Goal: Check status

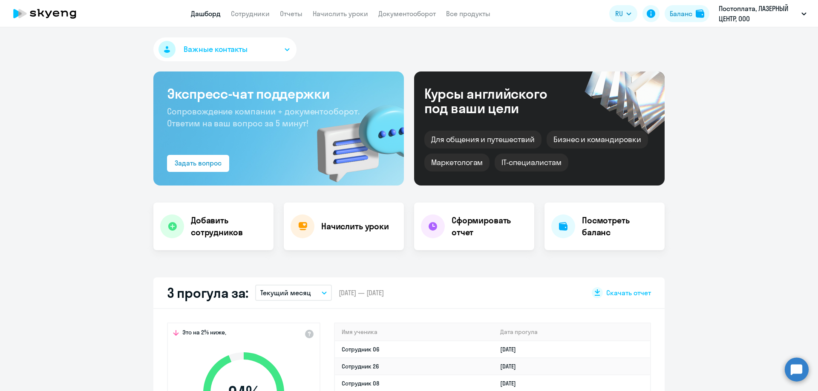
select select "30"
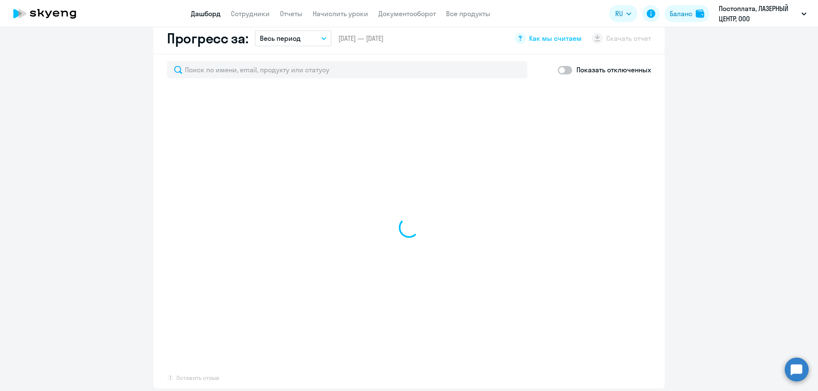
scroll to position [511, 0]
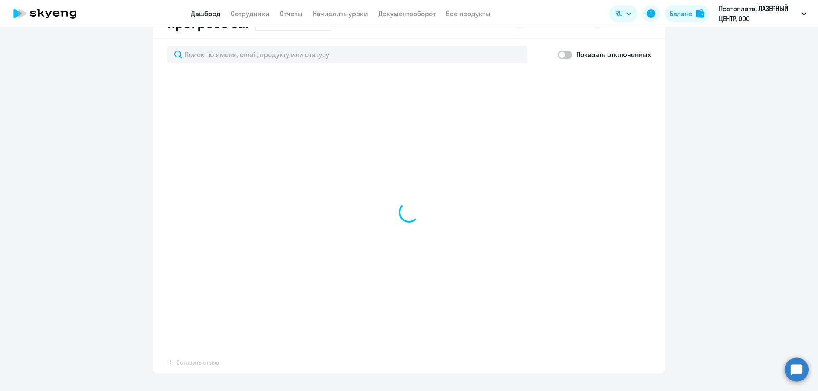
select select "30"
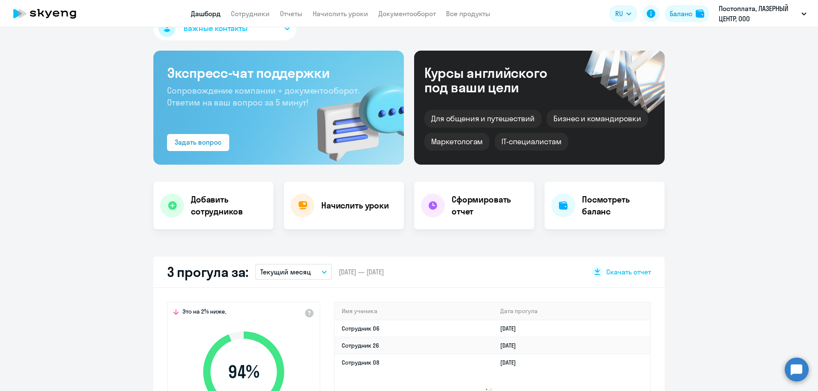
scroll to position [0, 0]
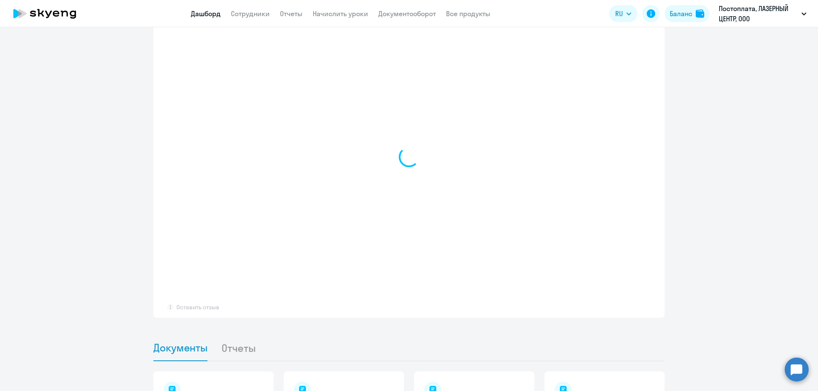
scroll to position [688, 0]
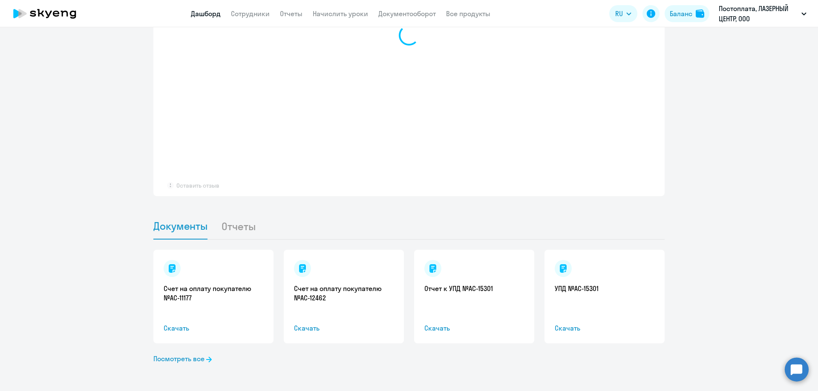
select select "30"
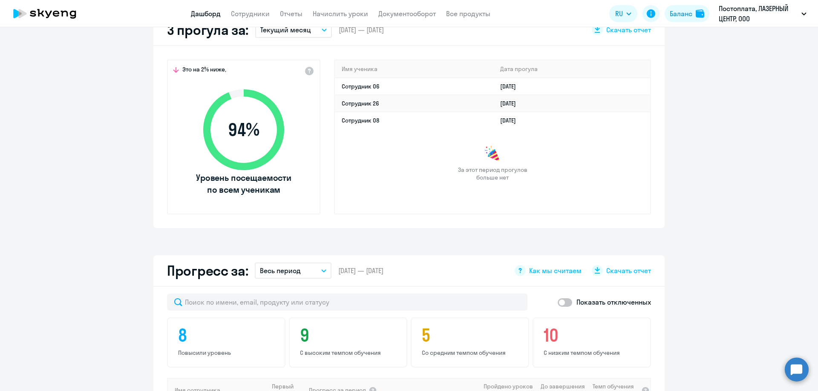
scroll to position [0, 0]
